Goal: Transaction & Acquisition: Book appointment/travel/reservation

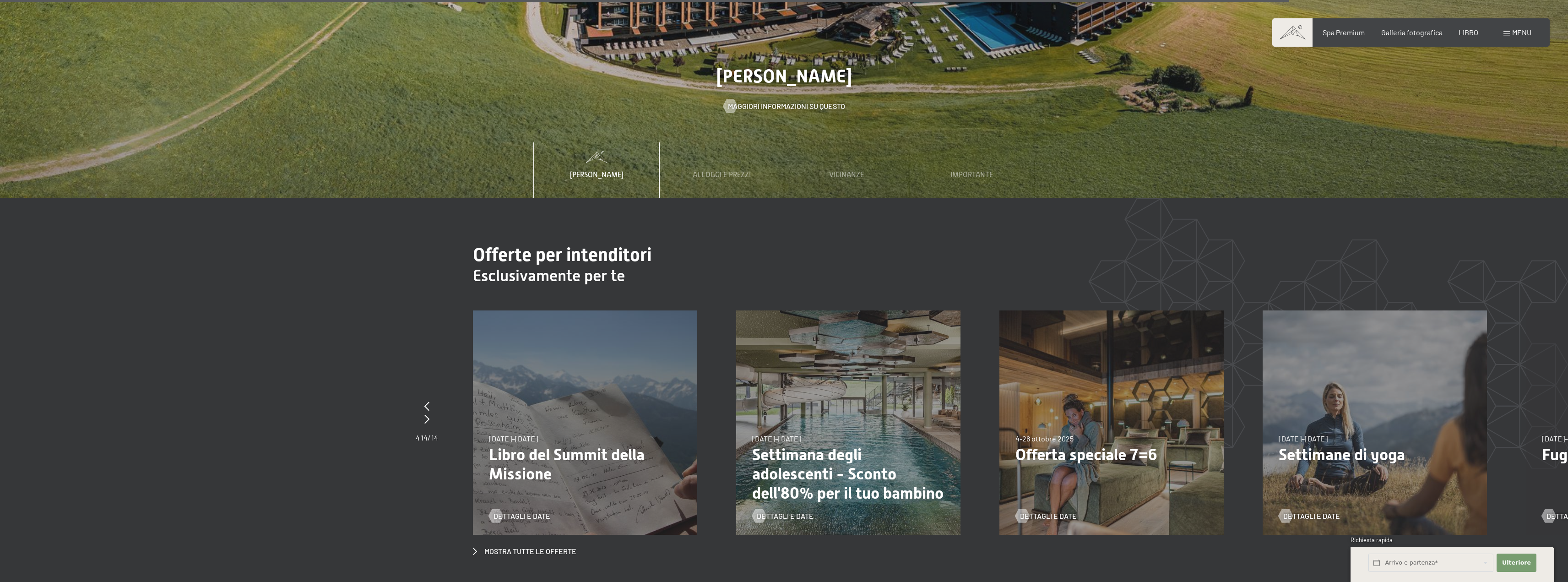
scroll to position [5078, 0]
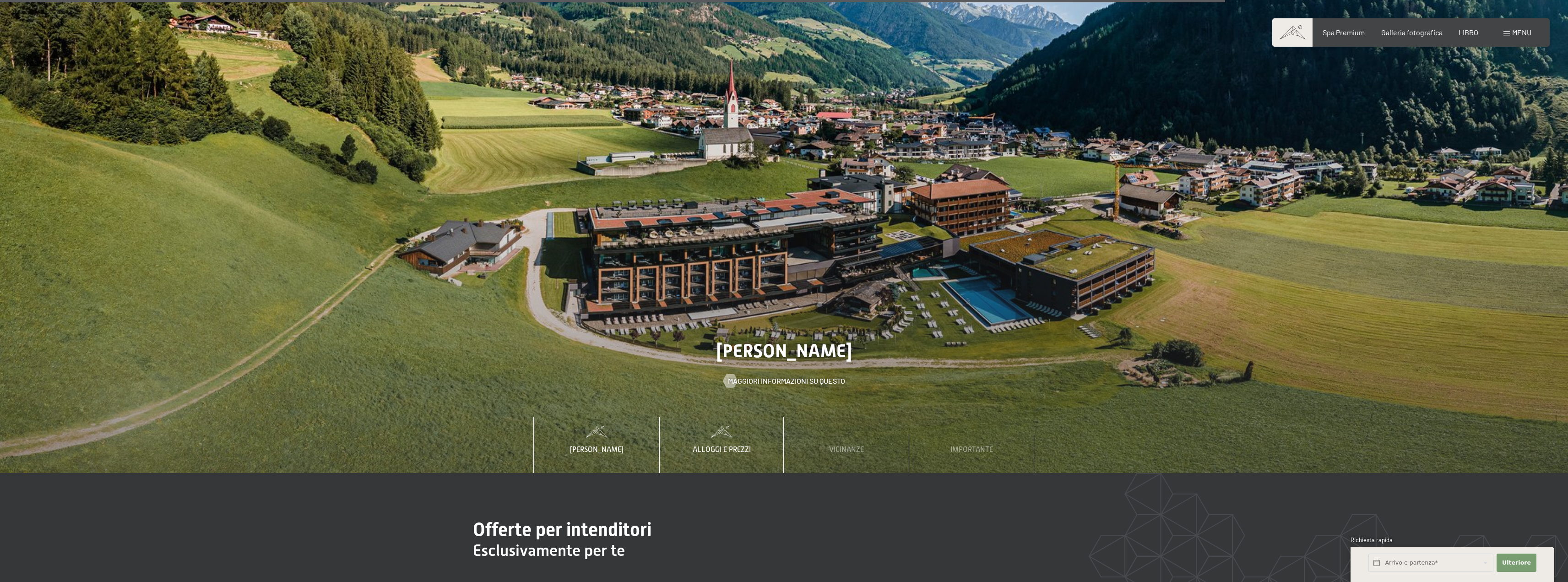
click at [733, 446] on font "Alloggi e prezzi" at bounding box center [721, 450] width 58 height 8
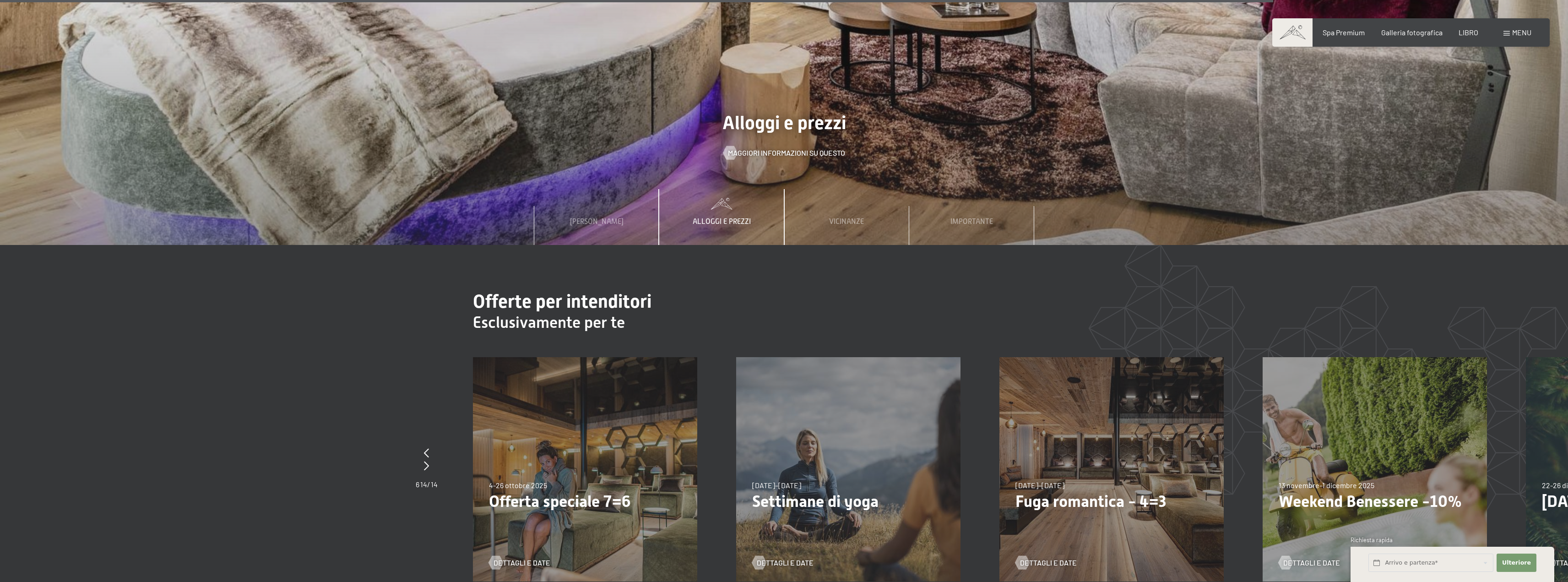
scroll to position [5215, 0]
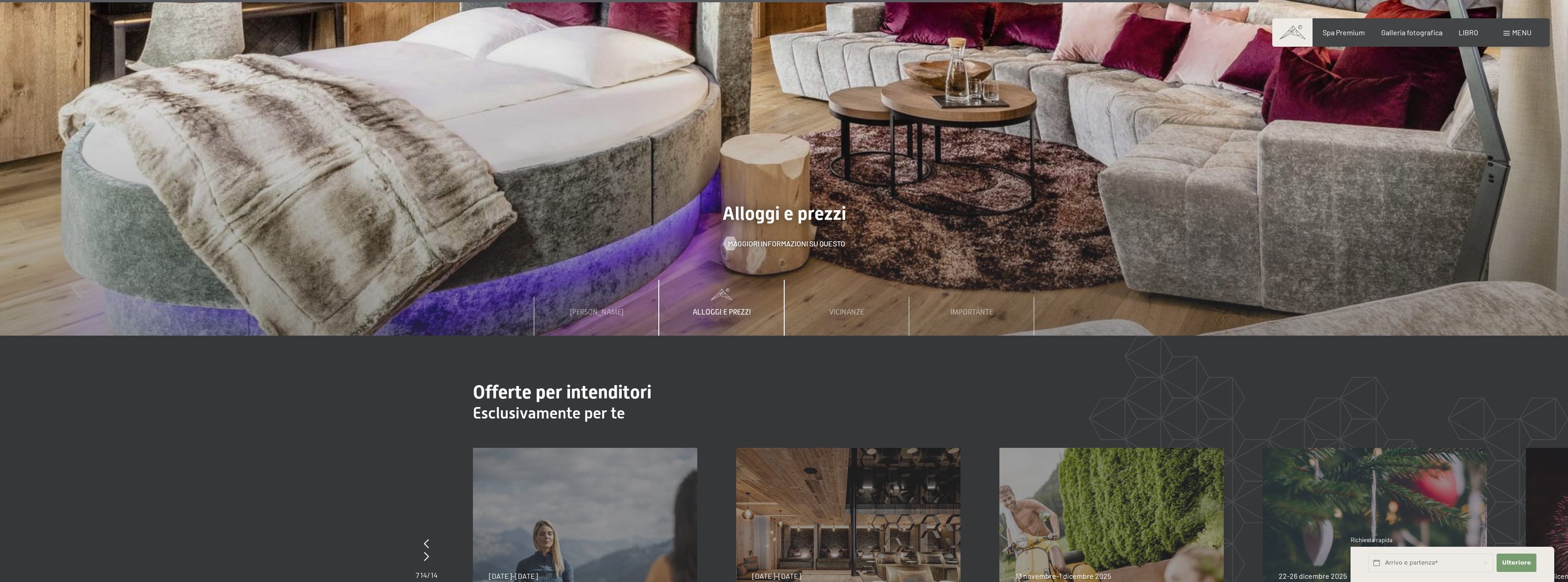
click at [754, 281] on div "Alloggi e prezzi" at bounding box center [722, 308] width 72 height 56
click at [733, 308] on font "Alloggi e prezzi" at bounding box center [721, 312] width 58 height 8
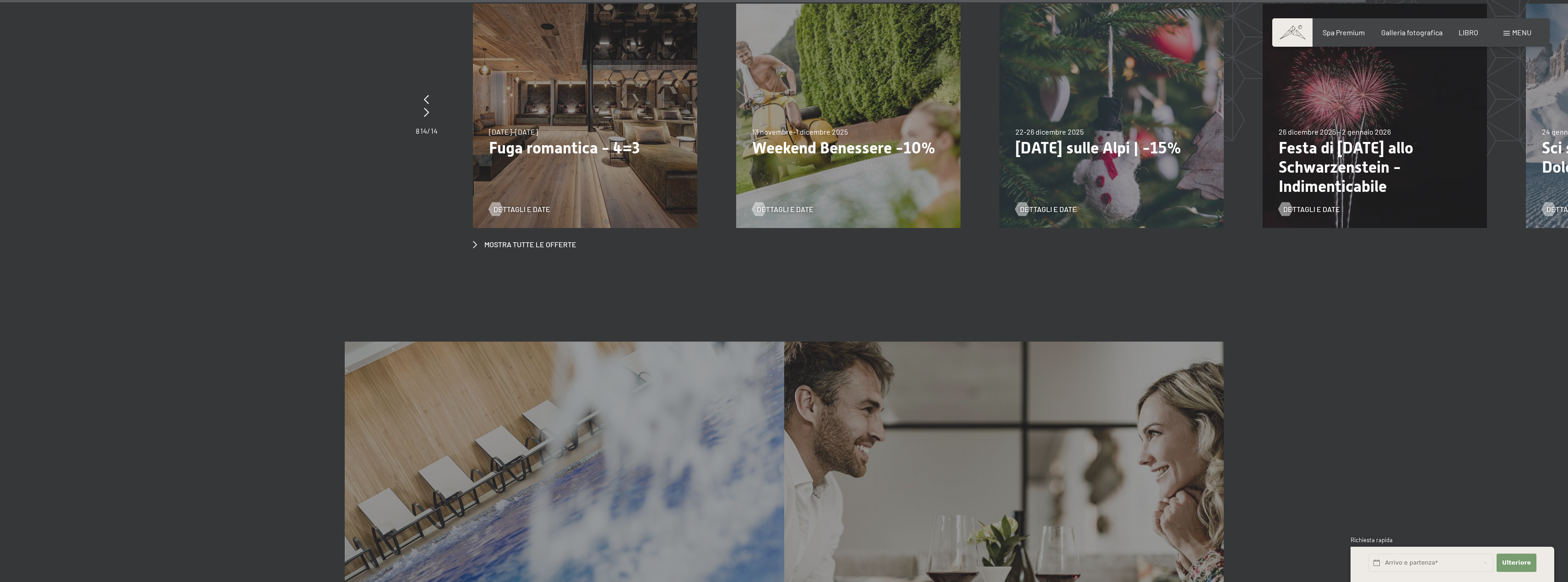
scroll to position [5628, 0]
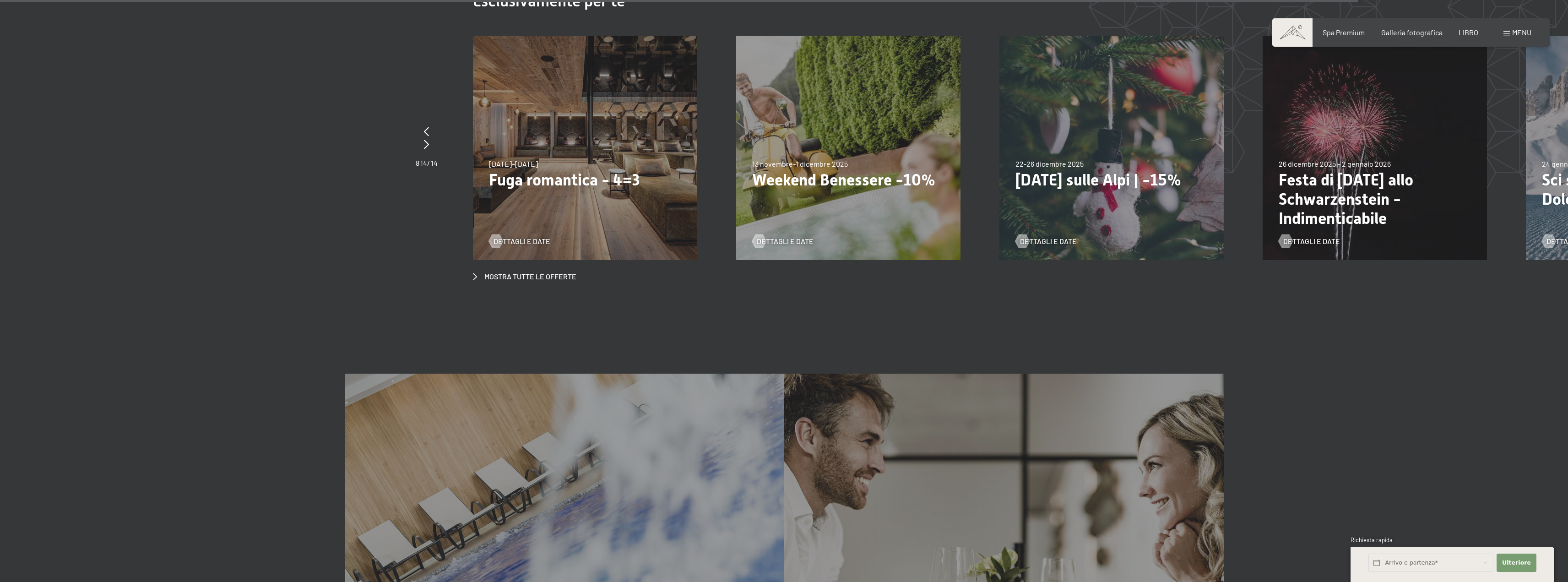
click at [1308, 171] on font "Festa di Capodanno allo Schwarzenstein - Indimenticabile" at bounding box center [1346, 199] width 135 height 57
click at [1306, 223] on div "Dettagli e date" at bounding box center [1372, 235] width 186 height 24
click at [1308, 237] on font "Dettagli e date" at bounding box center [1321, 241] width 57 height 9
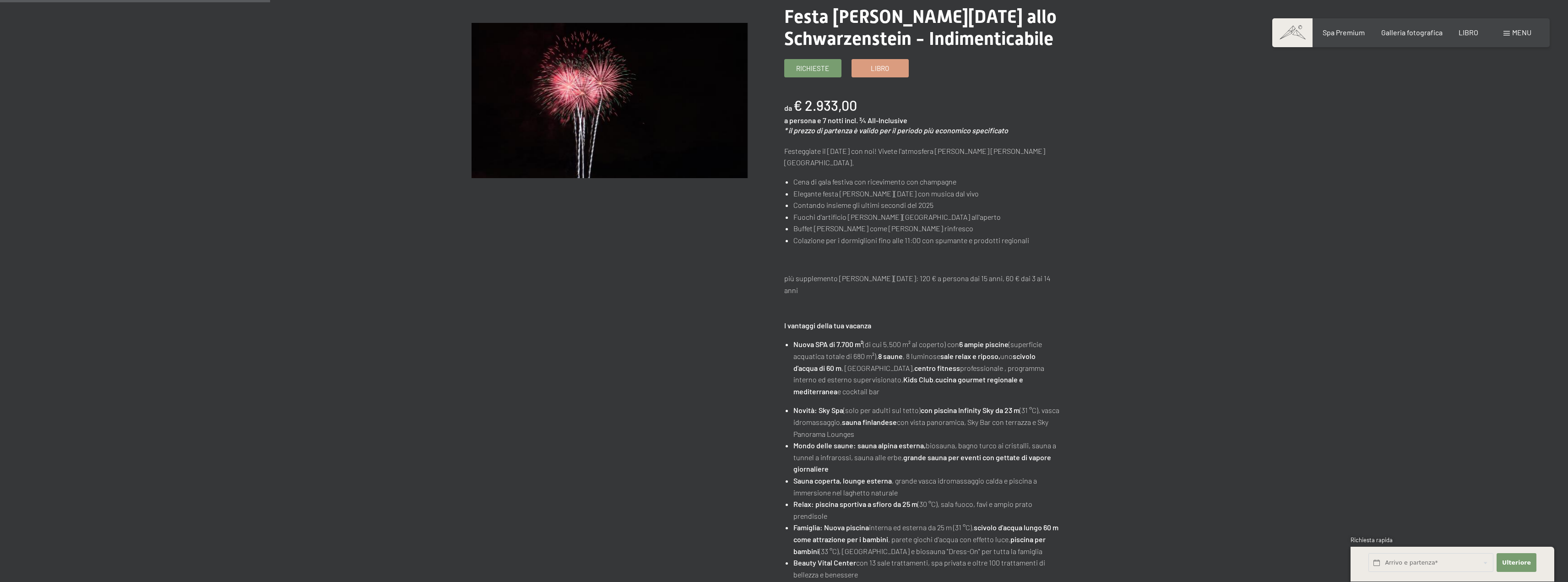
scroll to position [92, 0]
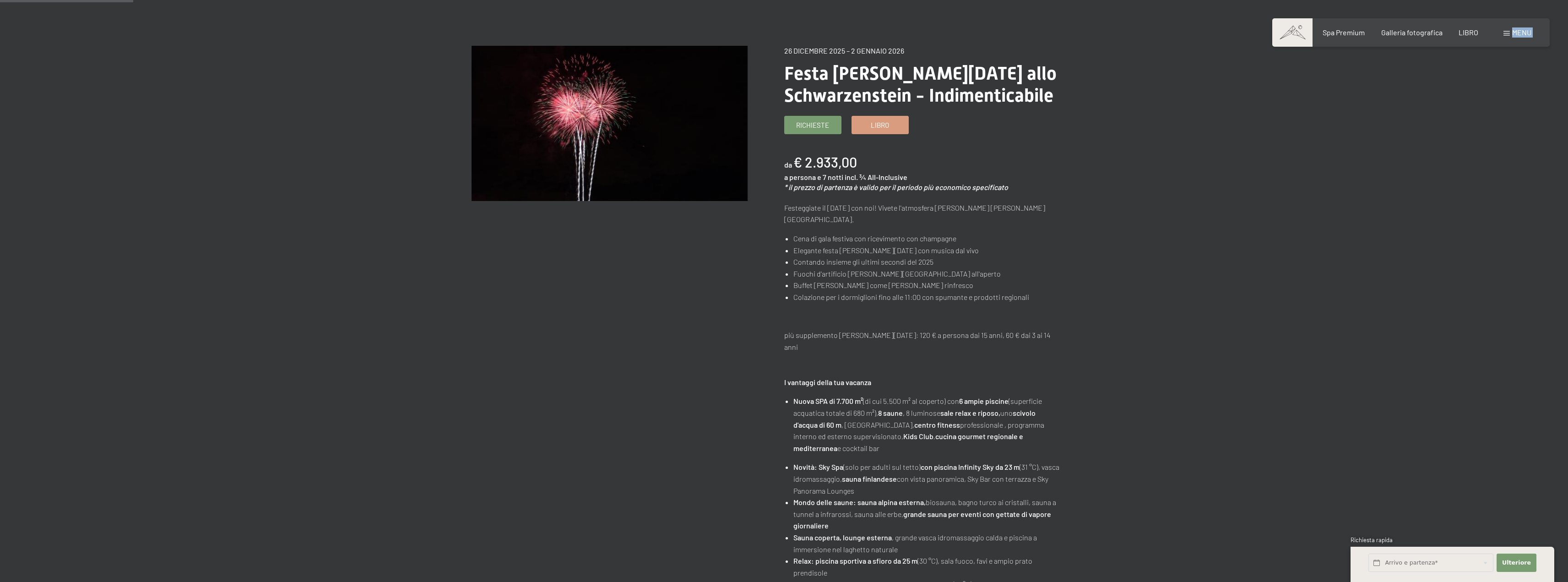
drag, startPoint x: 1501, startPoint y: 37, endPoint x: 1497, endPoint y: 40, distance: 5.0
click at [1499, 37] on div "Libro Richieste Spa Premium Galleria fotografica LIBRO menu DI ESSO IT Buono Ga…" at bounding box center [1411, 32] width 241 height 10
click at [1501, 37] on div "Libro Richieste Spa Premium Galleria fotografica LIBRO menu DI ESSO IT Buono Ga…" at bounding box center [1411, 32] width 241 height 10
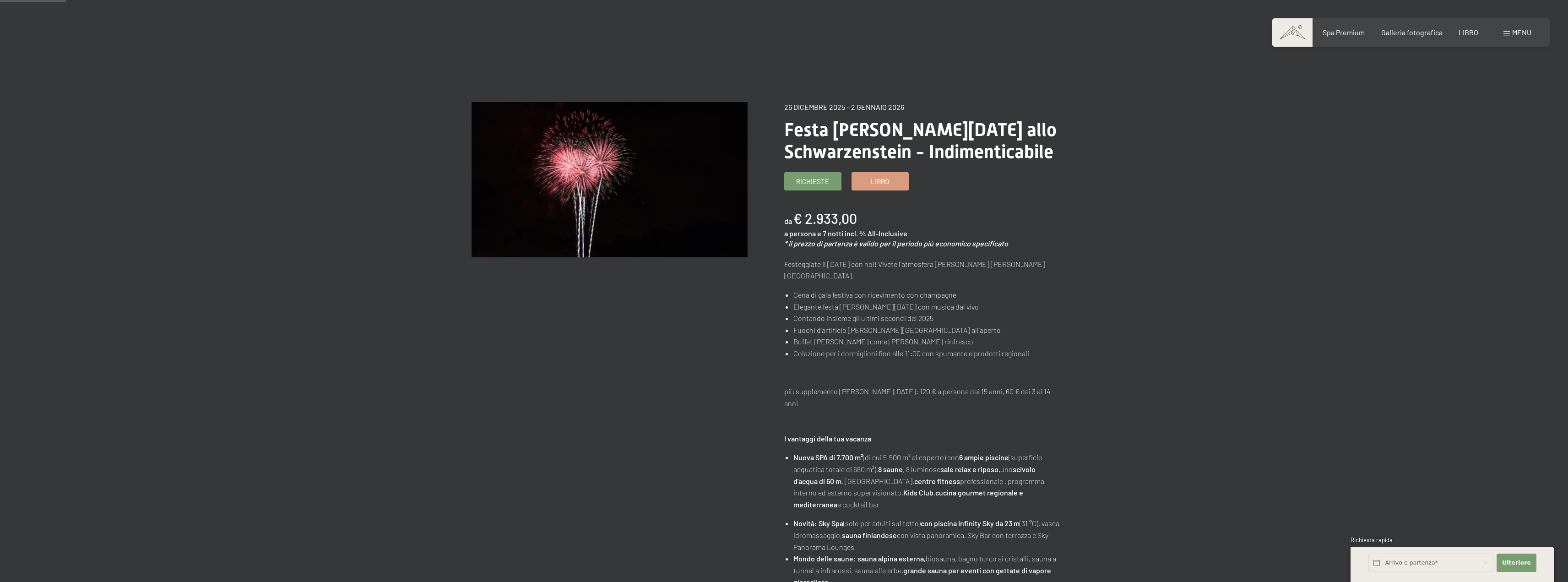
scroll to position [46, 0]
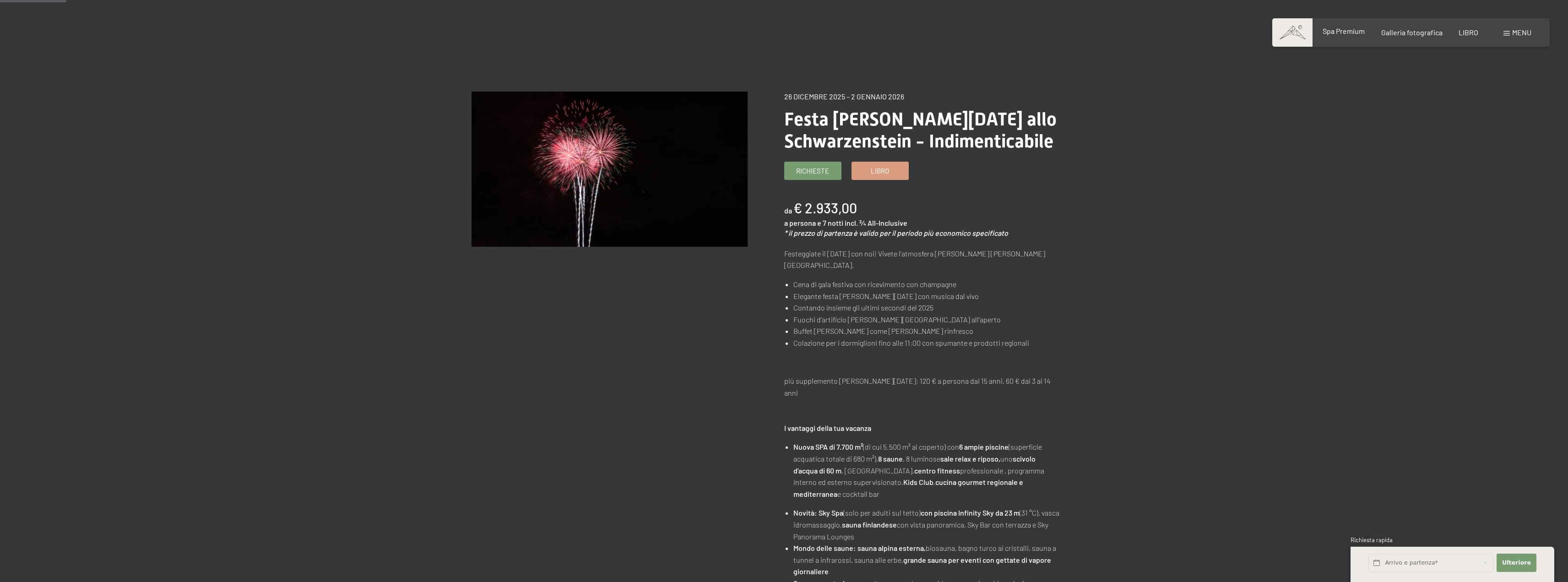
click at [1340, 33] on font "Spa Premium" at bounding box center [1344, 31] width 42 height 9
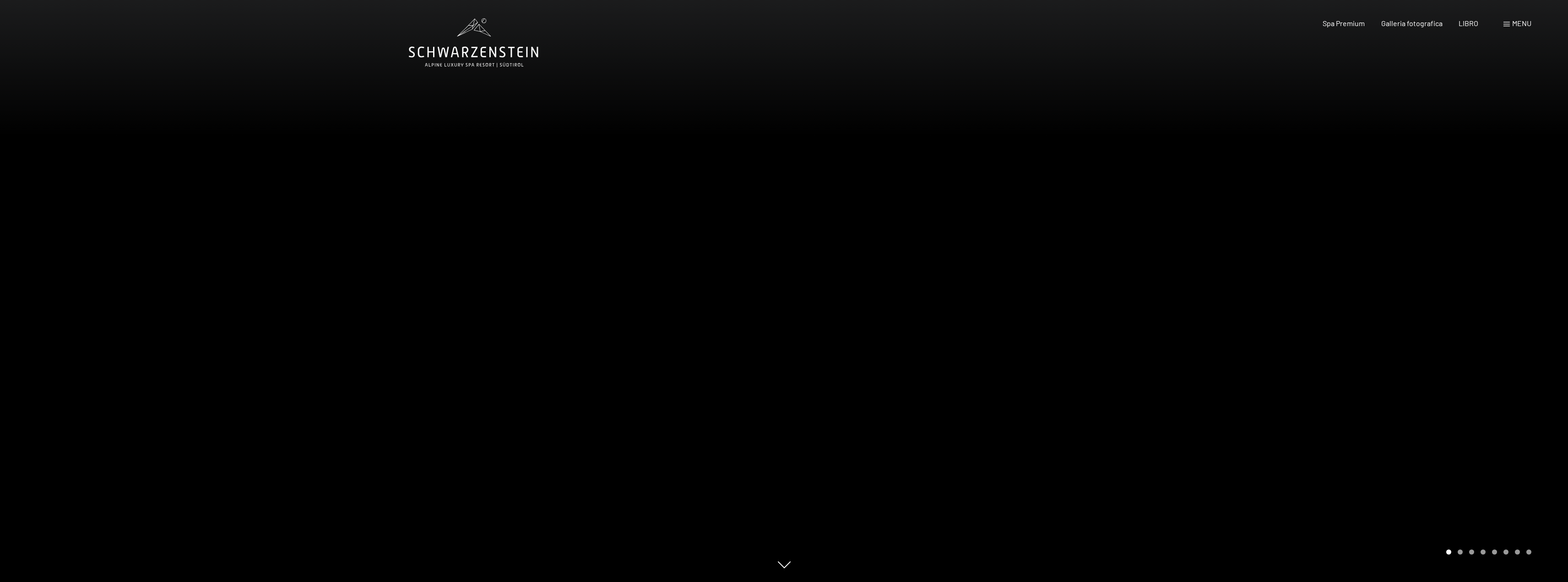
click at [1511, 25] on div "menu" at bounding box center [1518, 23] width 28 height 10
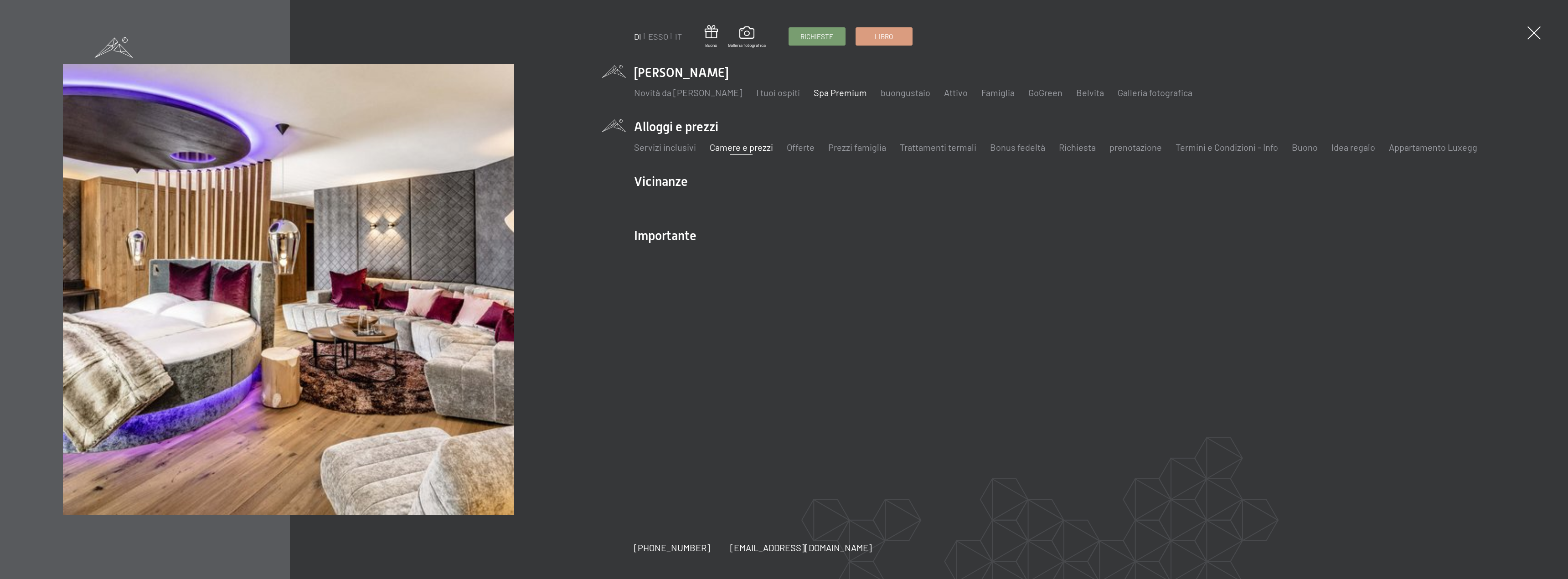
click at [734, 149] on font "Camere e prezzi" at bounding box center [741, 147] width 63 height 11
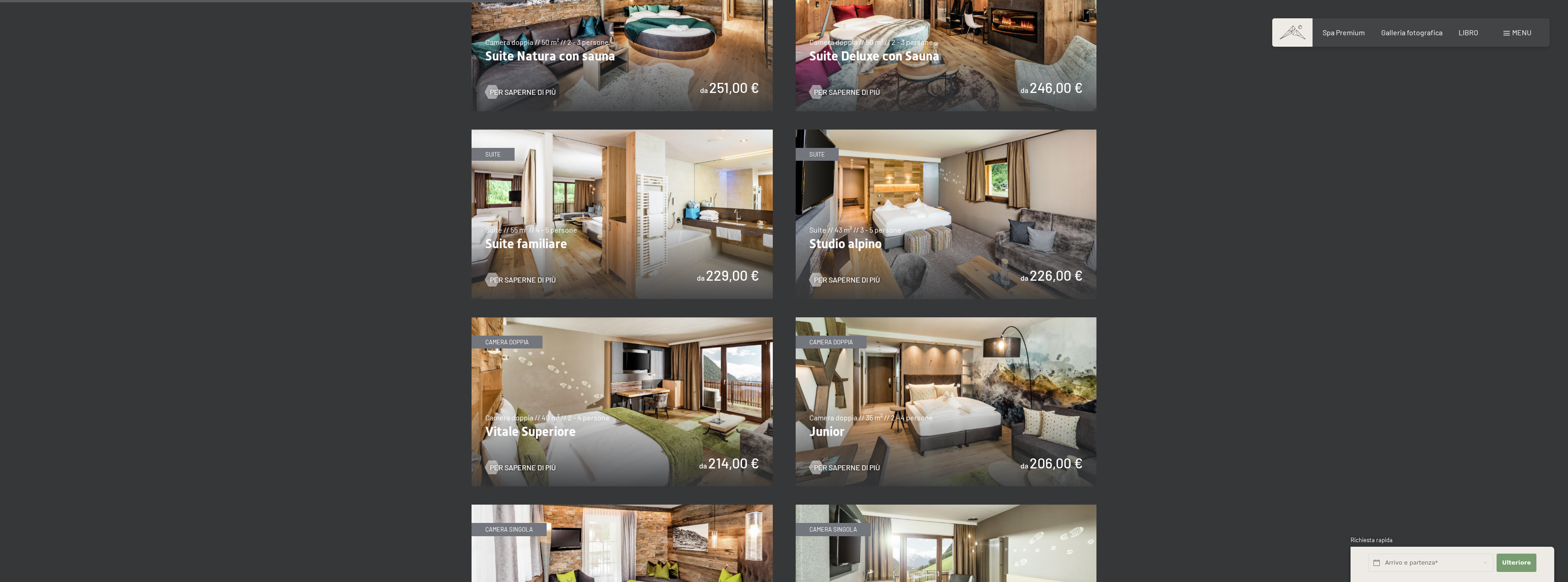
scroll to position [1066, 0]
click at [980, 239] on img at bounding box center [946, 215] width 301 height 170
click at [676, 393] on img at bounding box center [622, 404] width 301 height 170
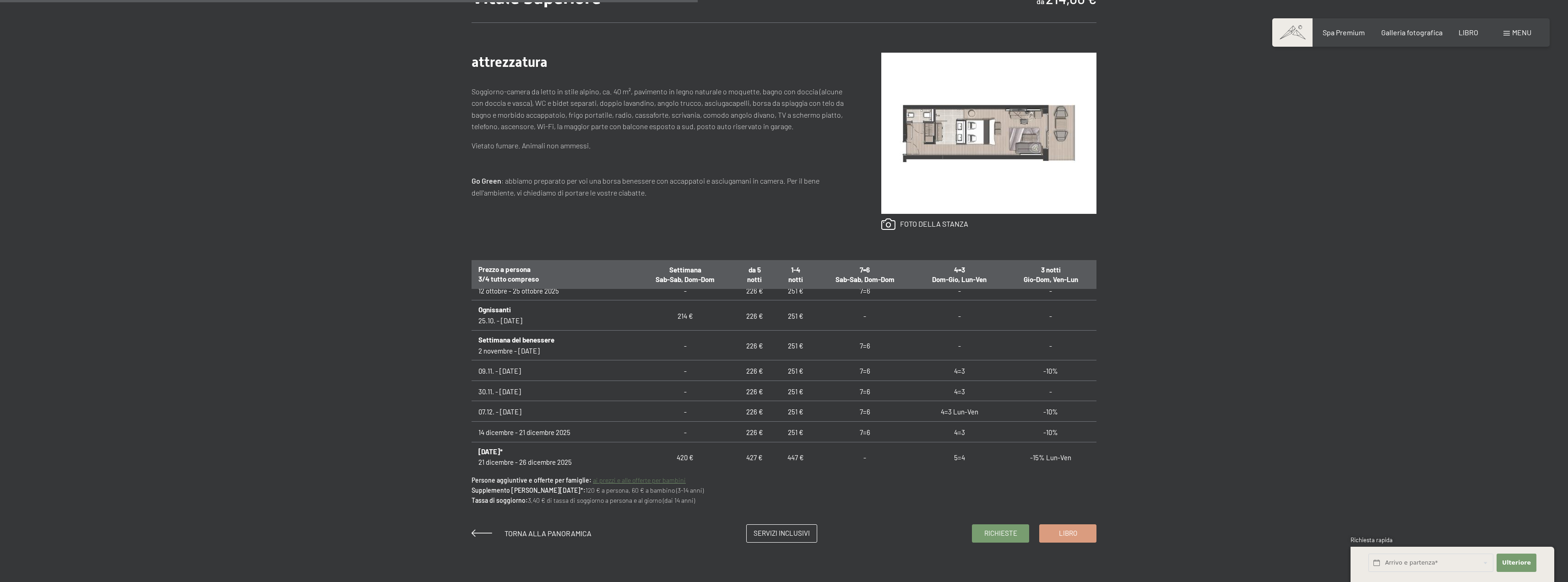
scroll to position [92, 0]
click at [806, 529] on font "Servizi inclusivi" at bounding box center [782, 532] width 56 height 8
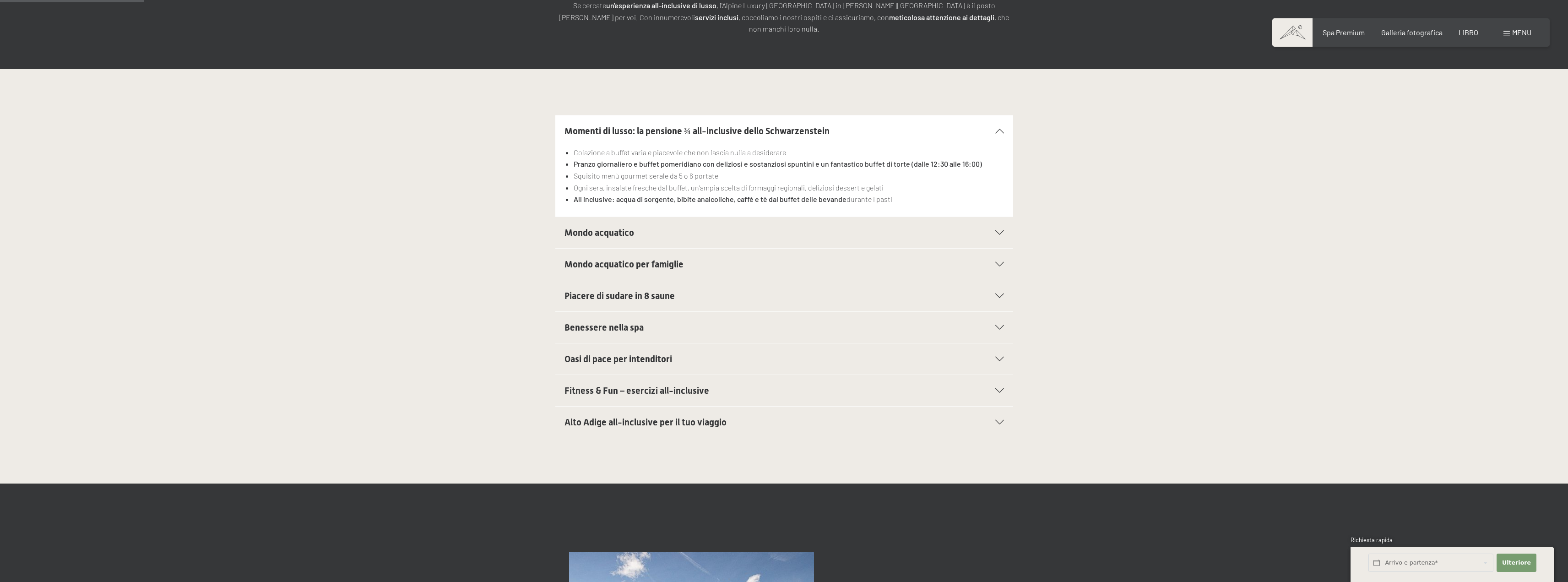
click at [819, 217] on div "Mondo acquatico" at bounding box center [784, 233] width 439 height 31
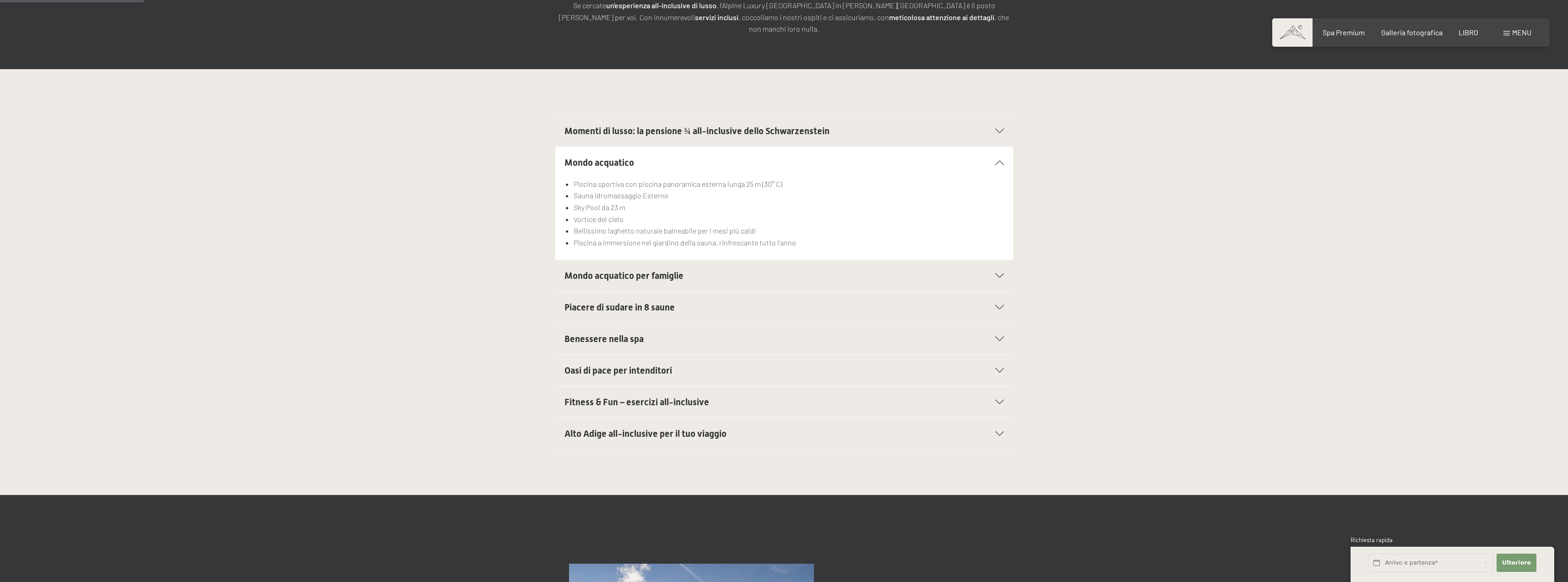
click at [612, 271] on font "Mondo acquatico per famiglie" at bounding box center [624, 276] width 119 height 11
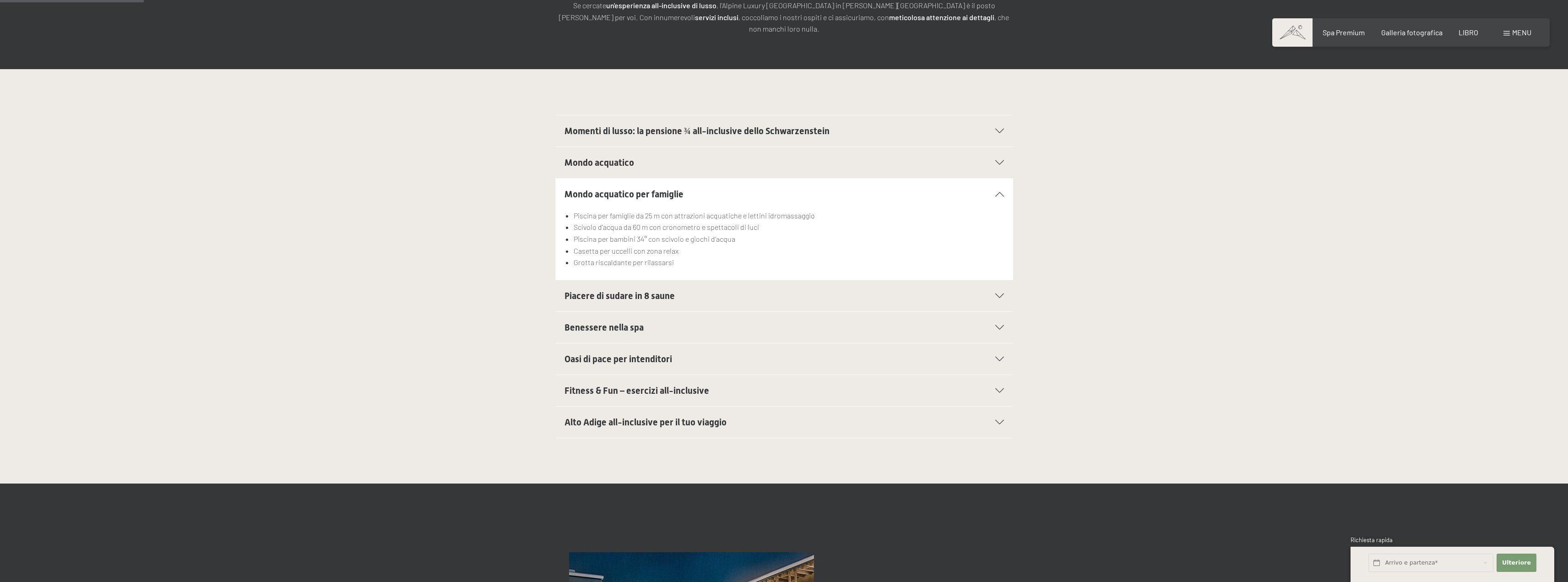
click at [667, 291] on font "Piacere di sudare in 8 saune" at bounding box center [619, 296] width 110 height 11
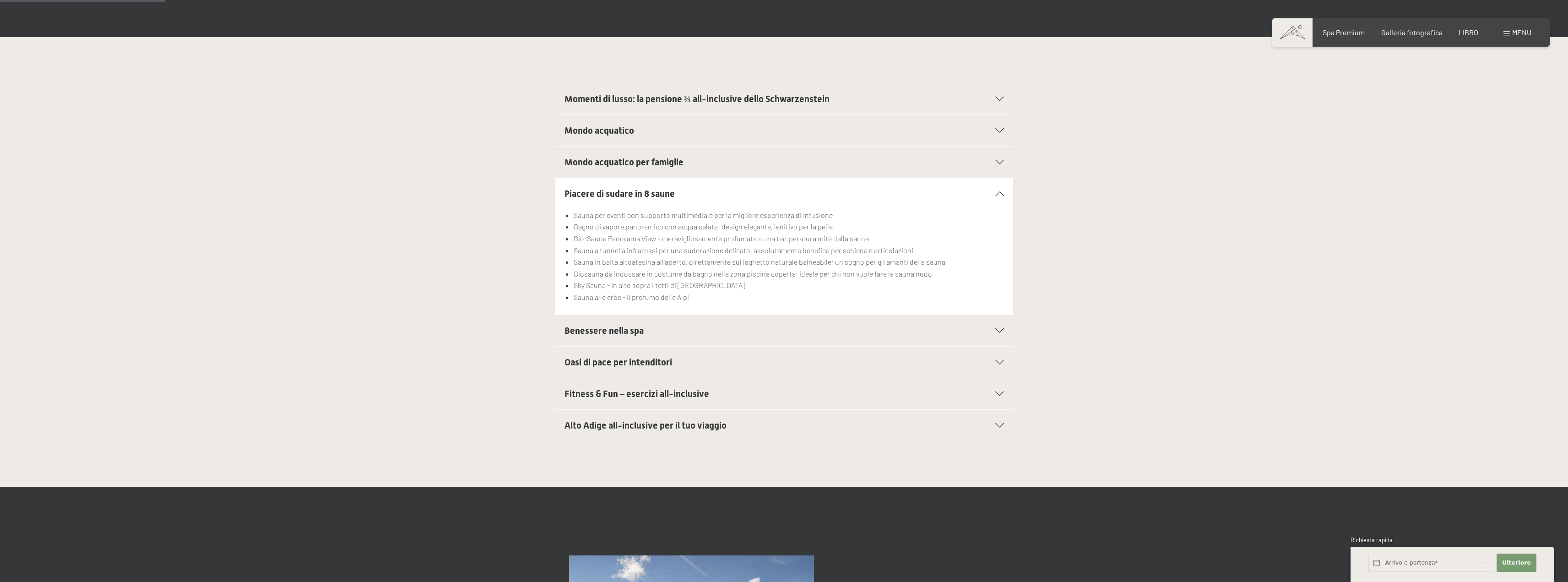
scroll to position [229, 0]
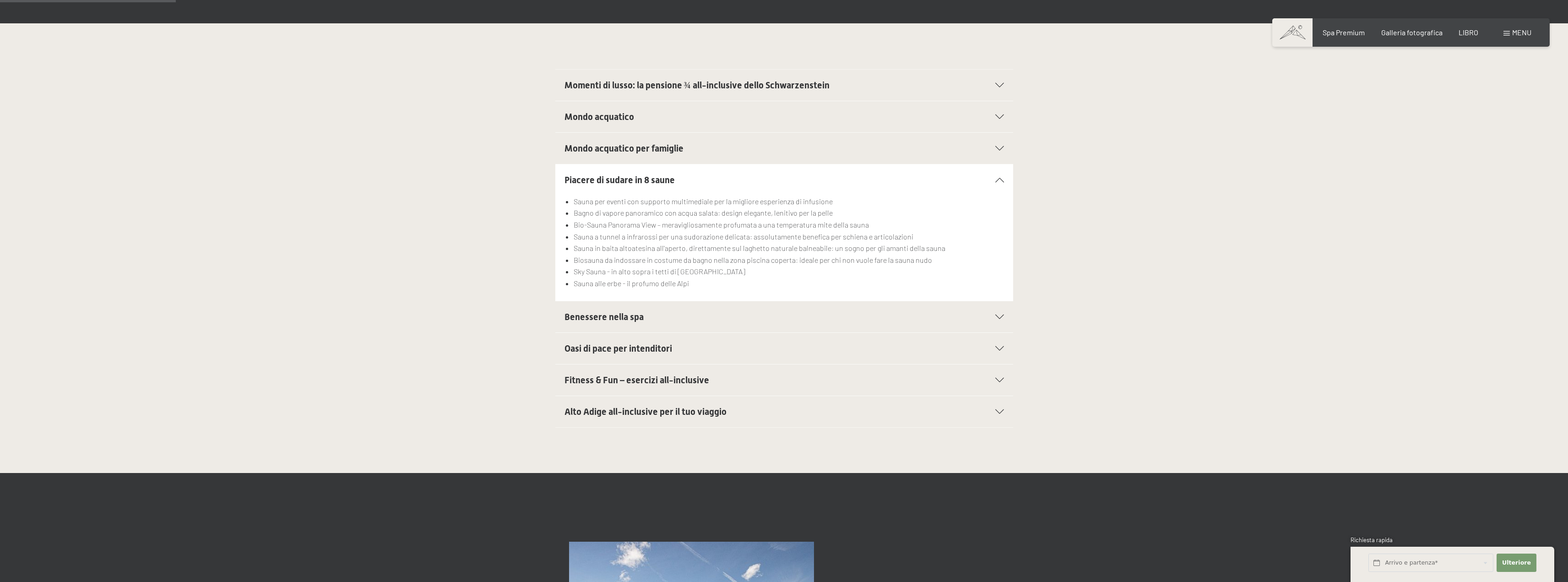
click at [668, 311] on h2 "Benessere nella spa" at bounding box center [762, 317] width 395 height 13
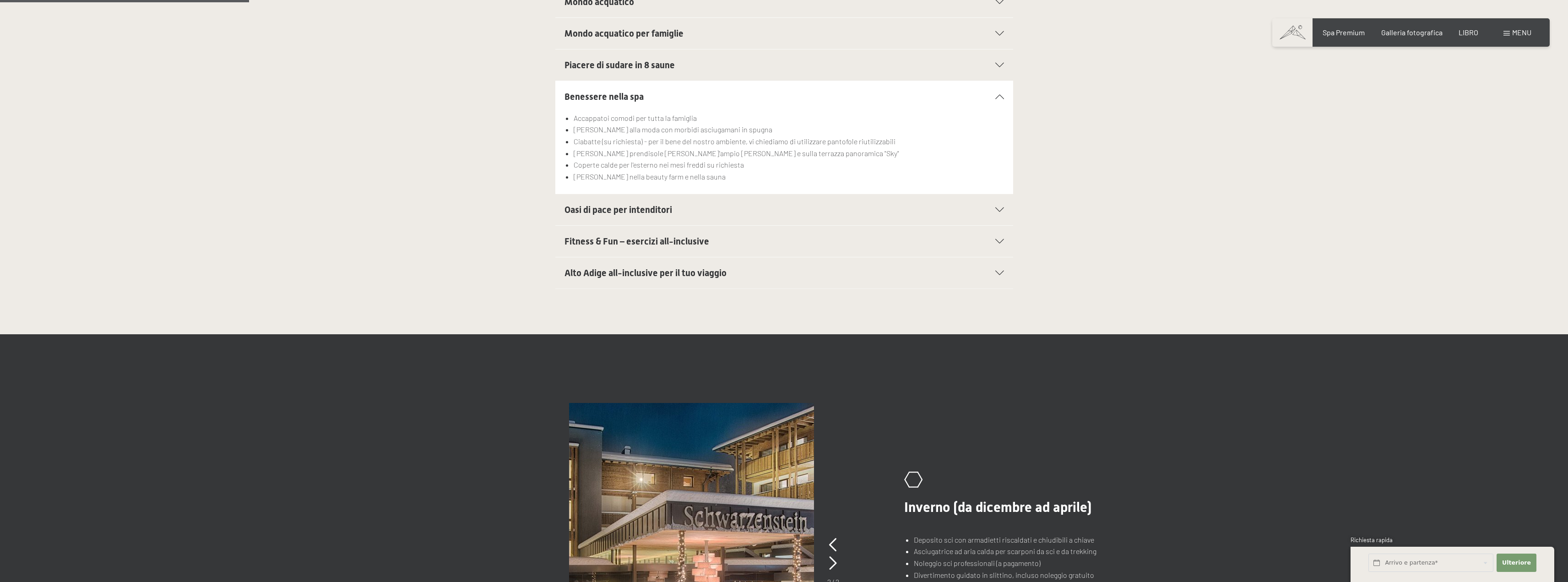
scroll to position [367, 0]
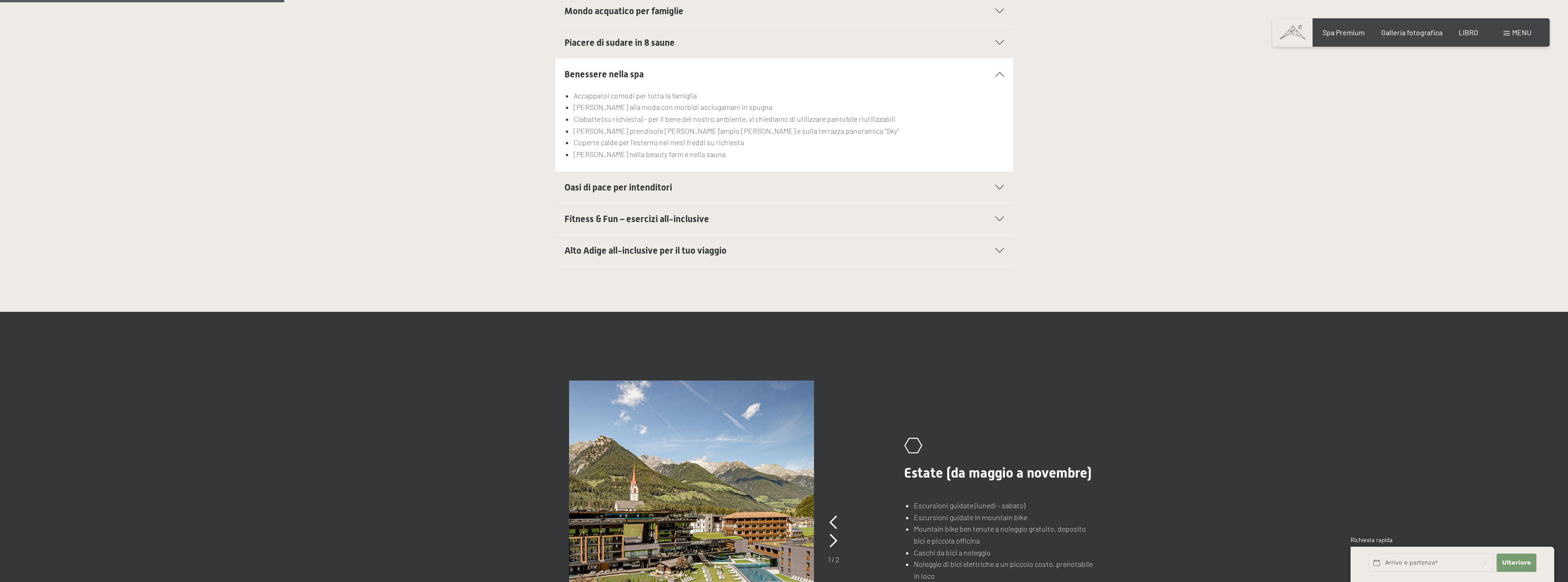
click at [735, 244] on h2 "Alto Adige all-inclusive per il tuo viaggio" at bounding box center [762, 250] width 395 height 13
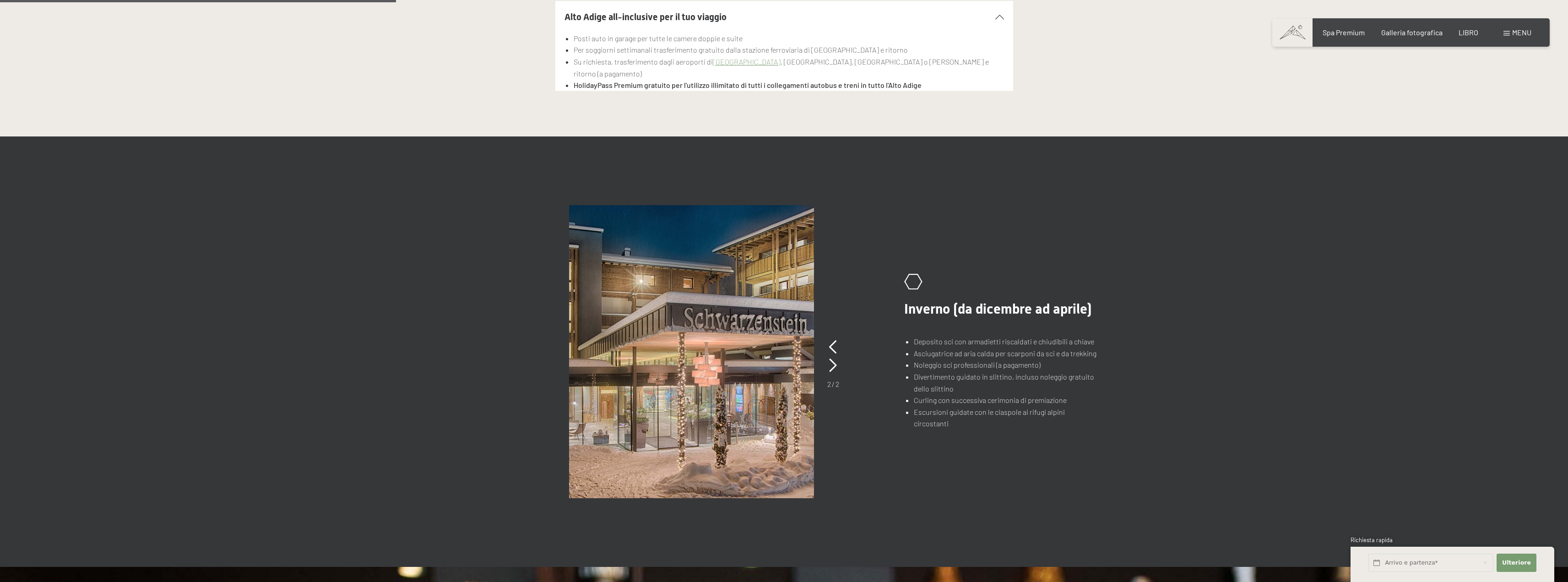
scroll to position [504, 0]
